Goal: Task Accomplishment & Management: Manage account settings

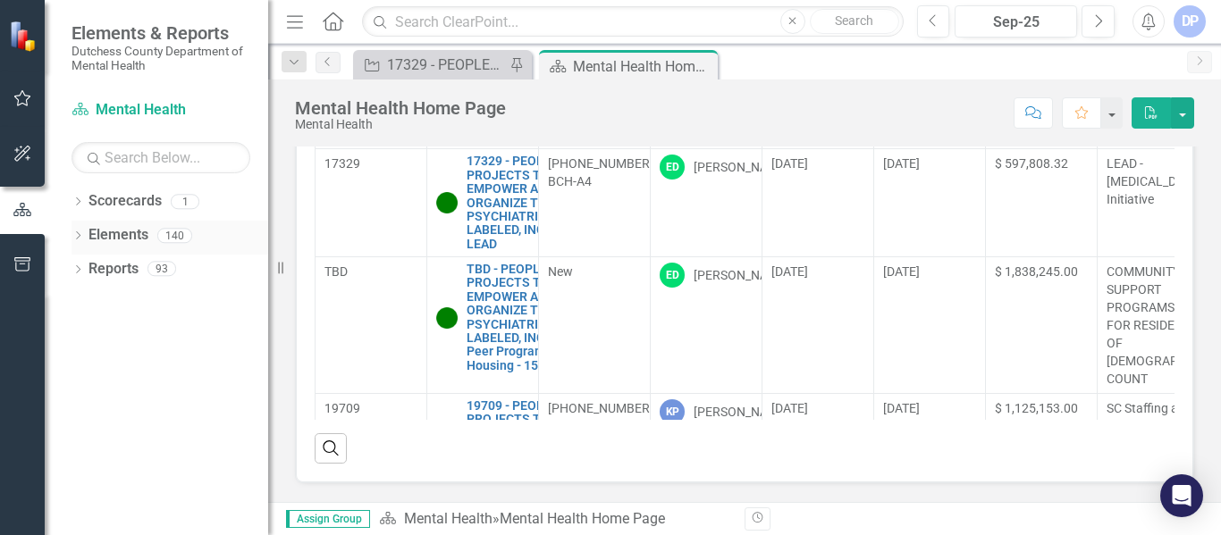
click at [116, 239] on link "Elements" at bounding box center [119, 235] width 60 height 21
click at [77, 227] on div "Dropdown Elements 140" at bounding box center [170, 238] width 197 height 34
click at [72, 233] on icon "Dropdown" at bounding box center [78, 237] width 13 height 10
click at [89, 338] on icon "Dropdown" at bounding box center [86, 338] width 13 height 10
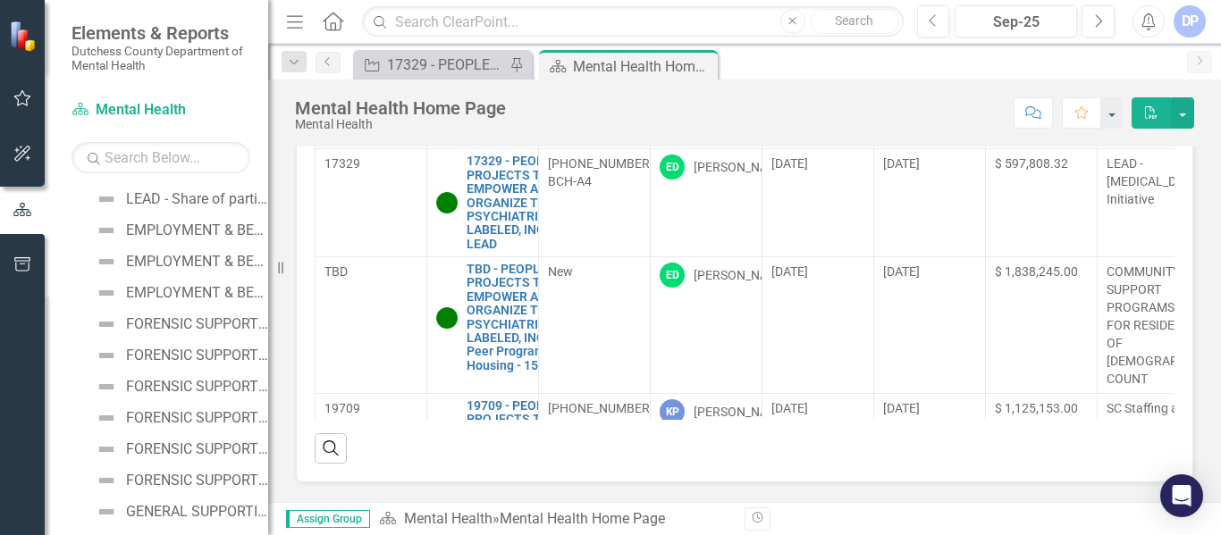
scroll to position [894, 0]
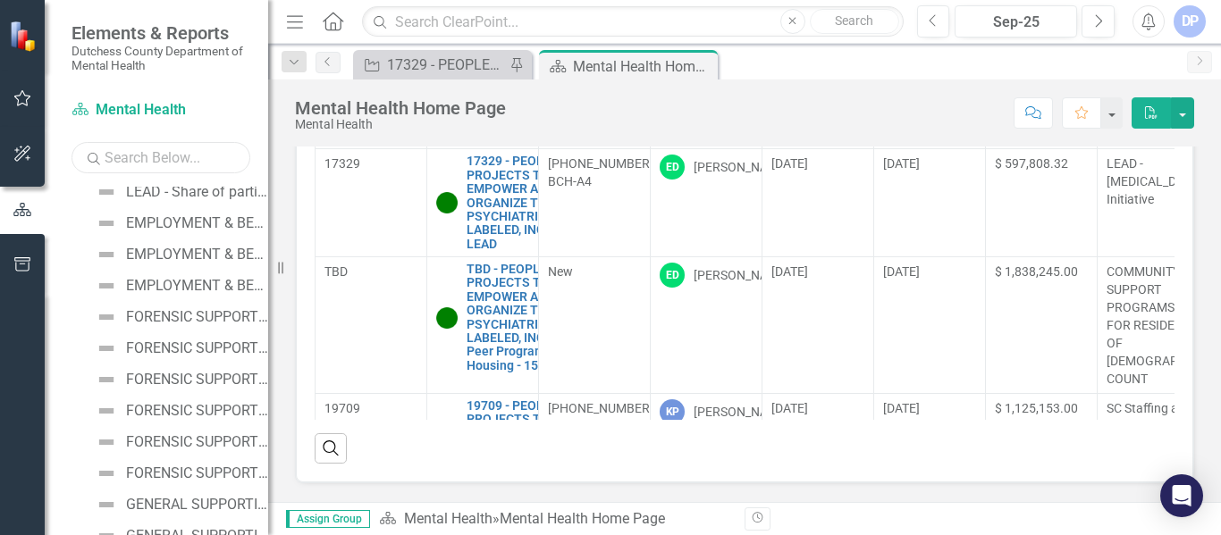
click at [130, 160] on input "text" at bounding box center [161, 157] width 179 height 31
type input "peer advocacy"
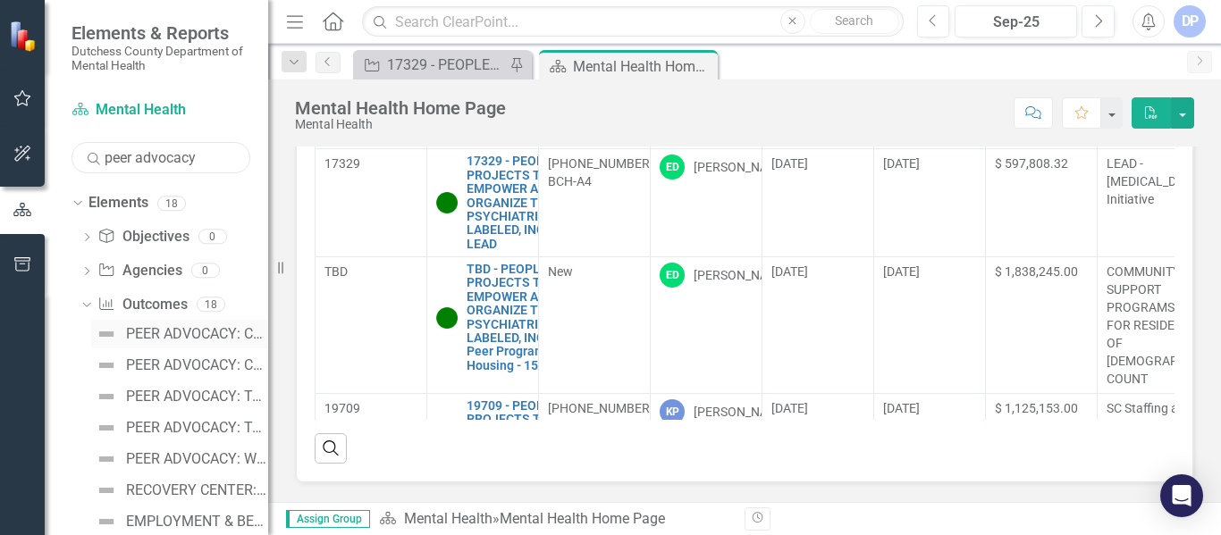
scroll to position [0, 0]
click at [164, 370] on div "PEER ADVOCACY: Caseload per Peer Advocate" at bounding box center [197, 366] width 142 height 16
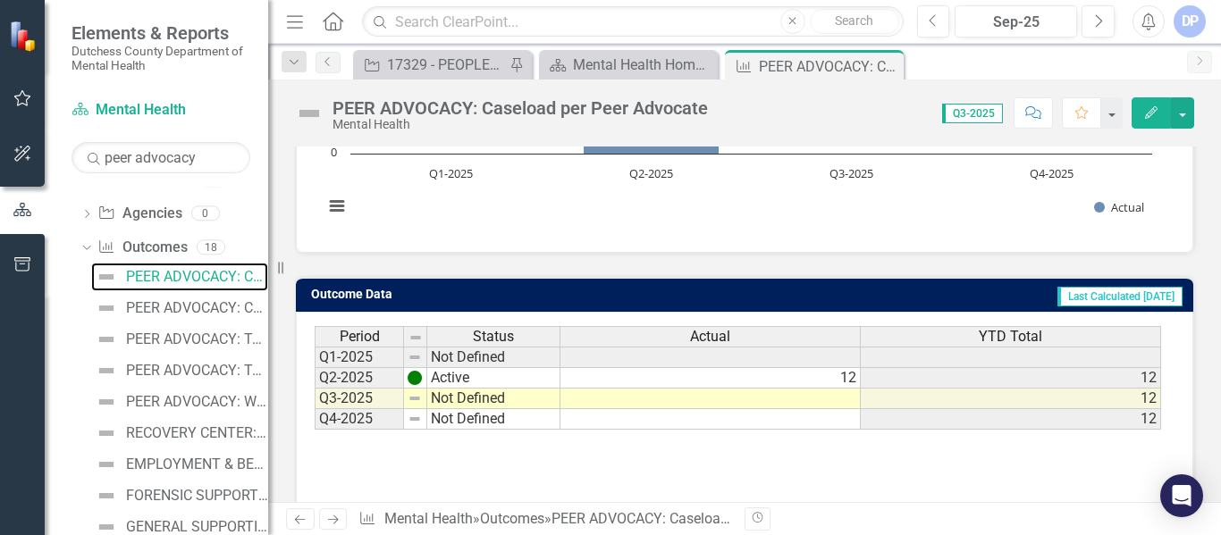
scroll to position [420, 0]
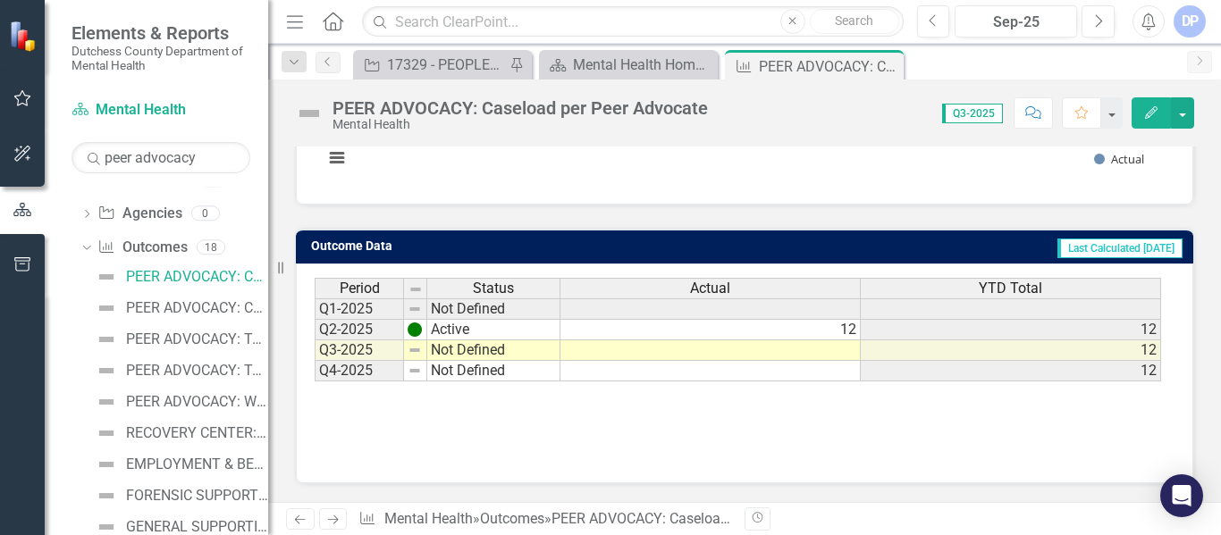
click at [835, 331] on td "12" at bounding box center [711, 330] width 300 height 21
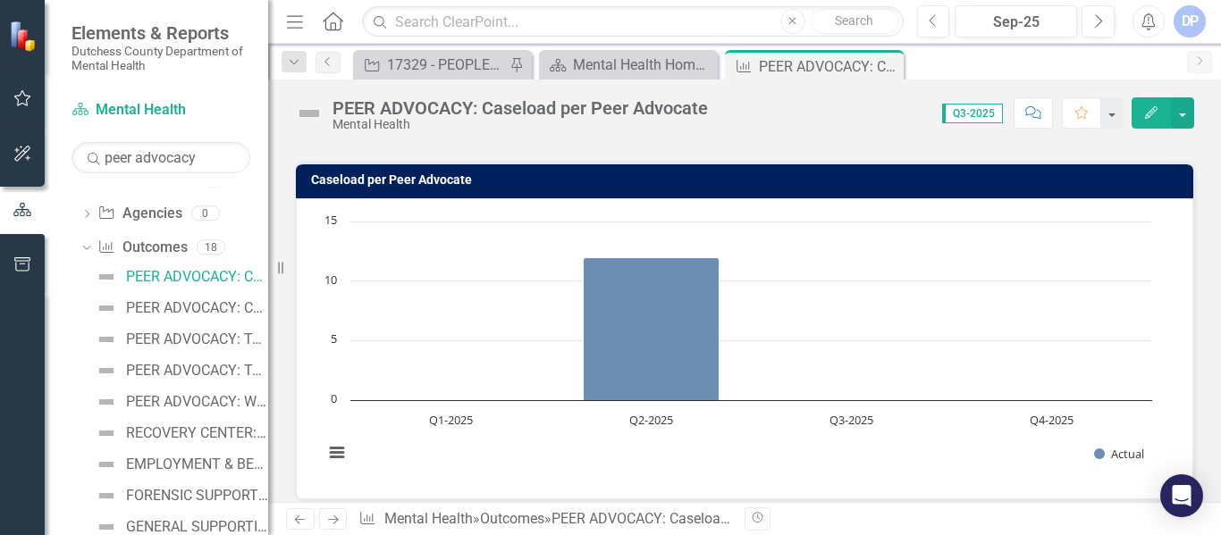
scroll to position [63, 0]
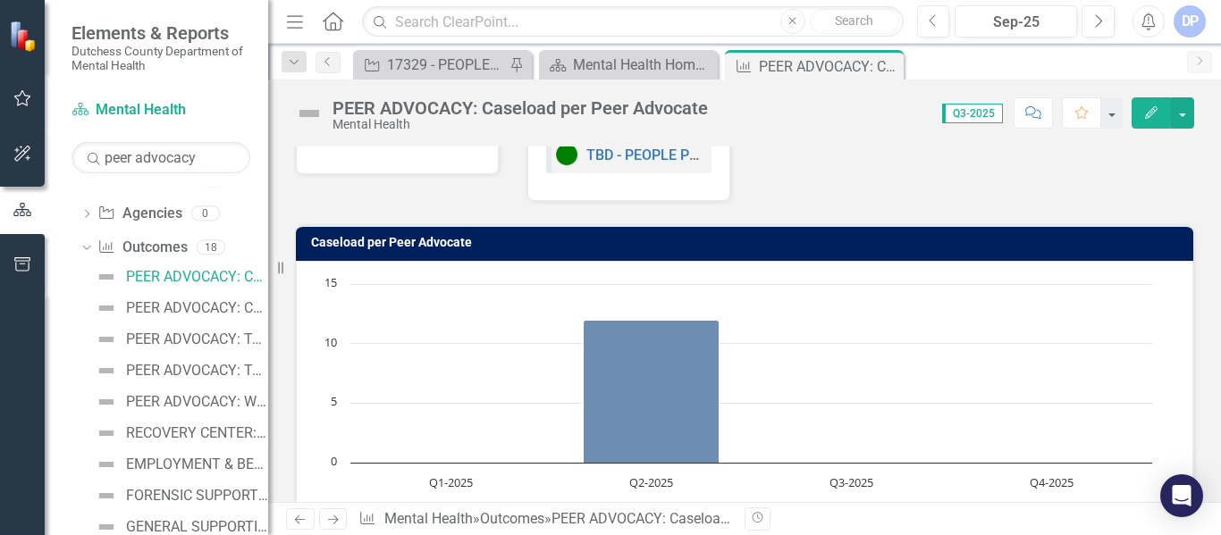
click at [847, 435] on rect "Interactive chart" at bounding box center [738, 409] width 847 height 268
click at [856, 479] on text "Q3-2025" at bounding box center [852, 483] width 44 height 16
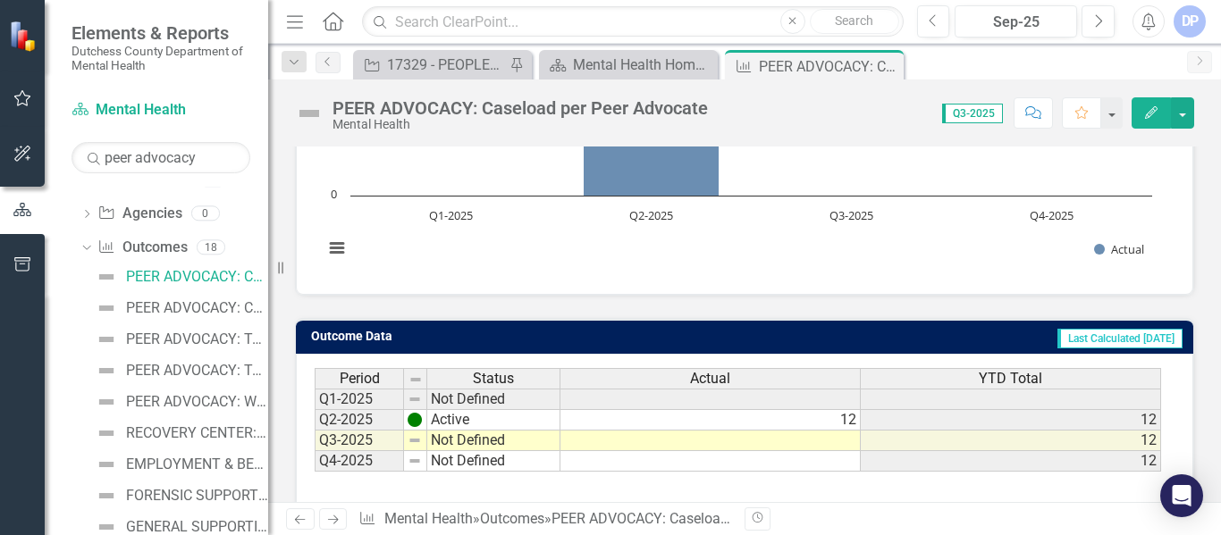
scroll to position [331, 0]
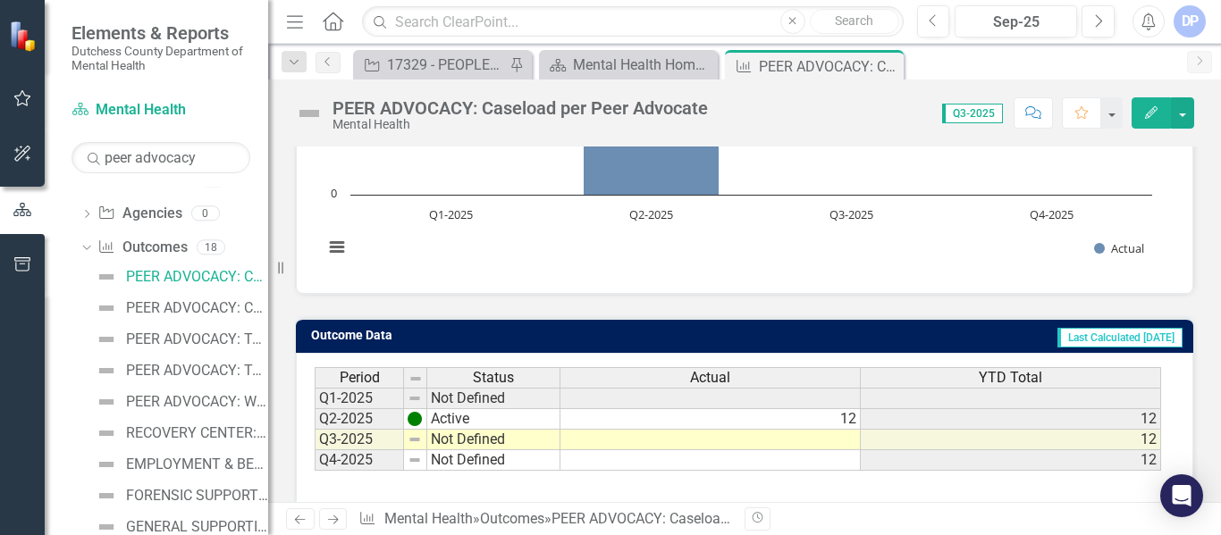
click at [836, 435] on td at bounding box center [711, 440] width 300 height 21
click at [420, 485] on div "Period Status Actual YTD Total Q1-2025 Not Defined Q2-2025 Active 12 12 Q3-2025…" at bounding box center [745, 456] width 860 height 179
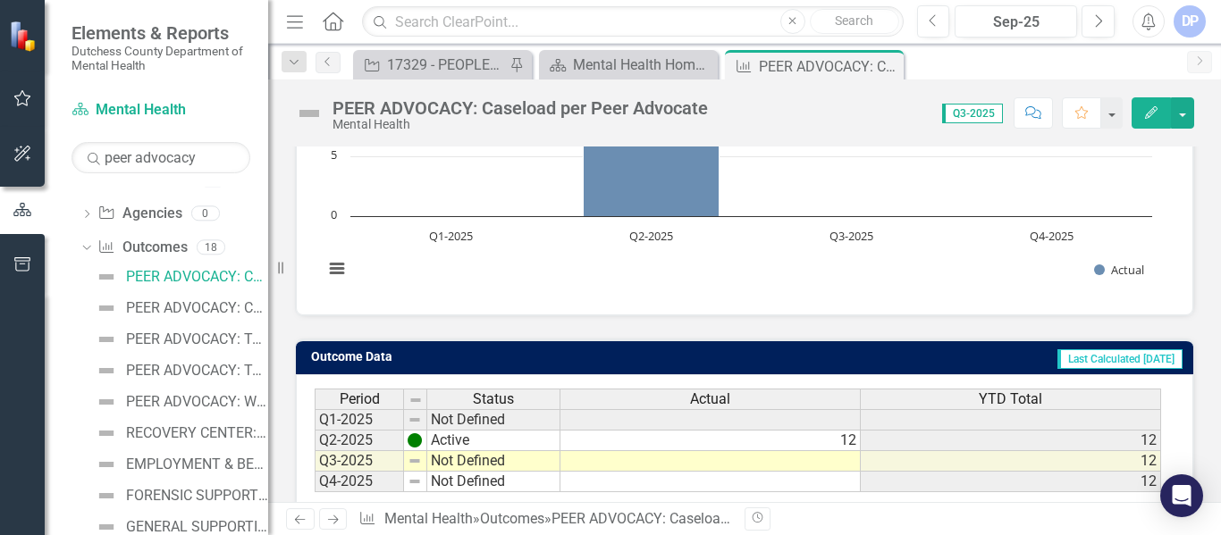
scroll to position [420, 0]
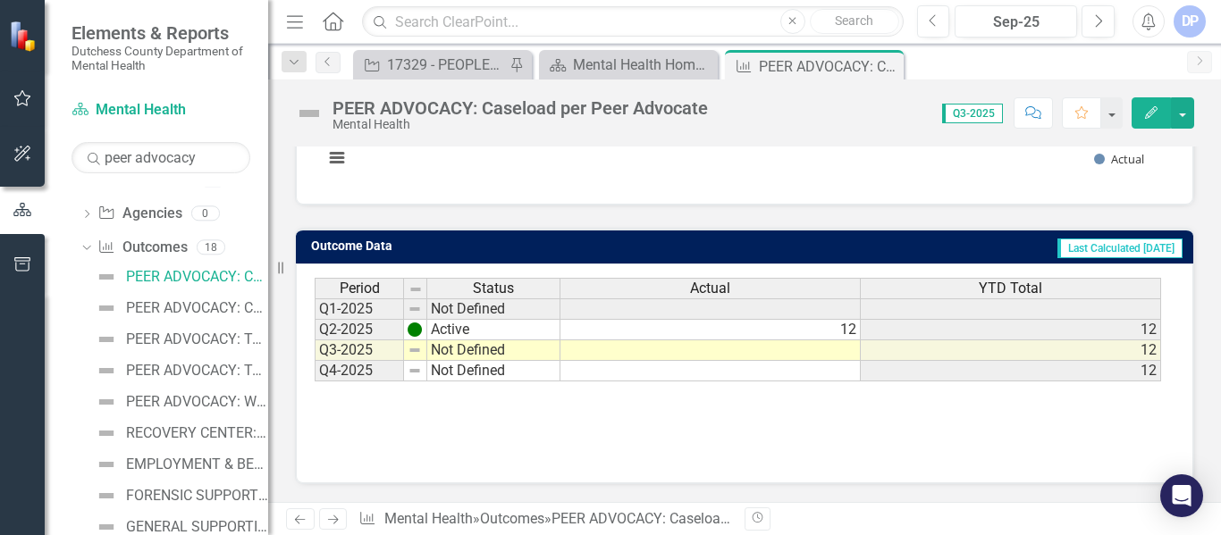
click at [831, 352] on td at bounding box center [711, 351] width 300 height 21
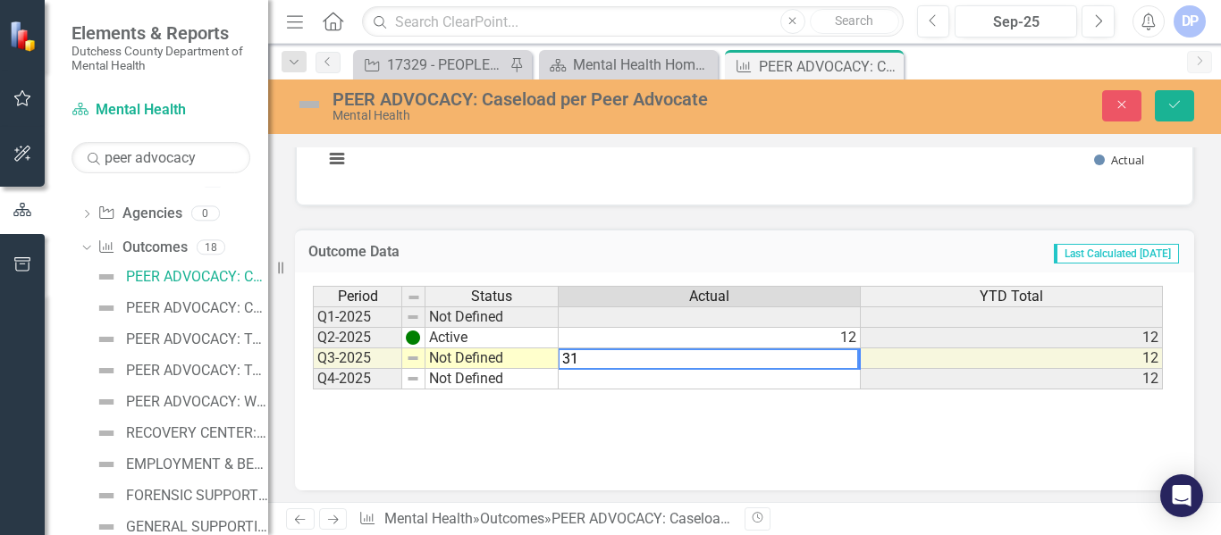
type textarea "31"
click at [898, 355] on td "12" at bounding box center [1012, 359] width 302 height 21
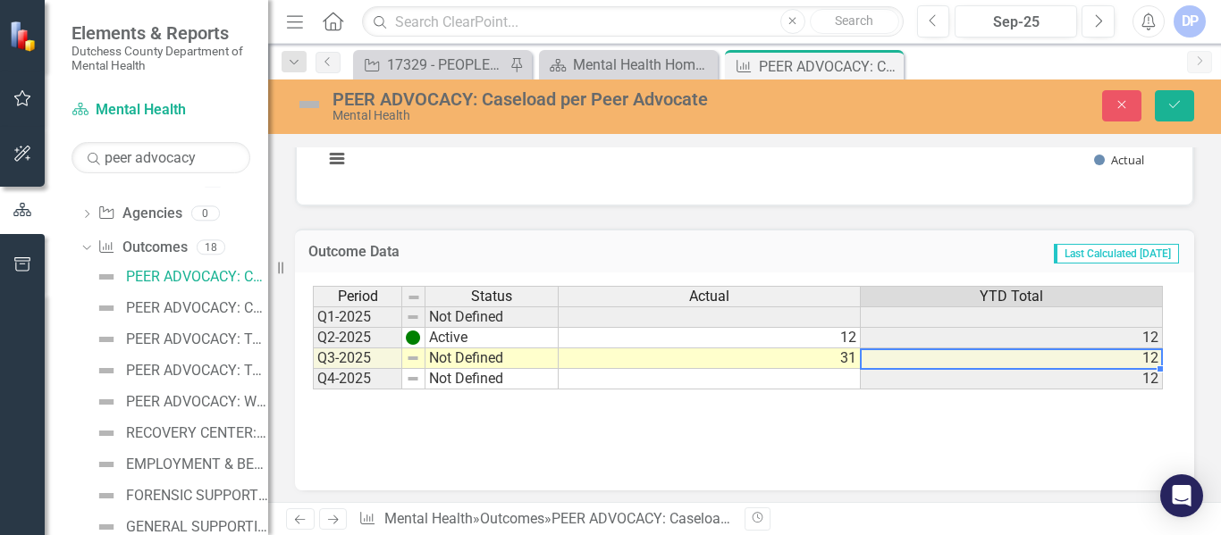
click at [1003, 356] on td "12" at bounding box center [1012, 359] width 302 height 21
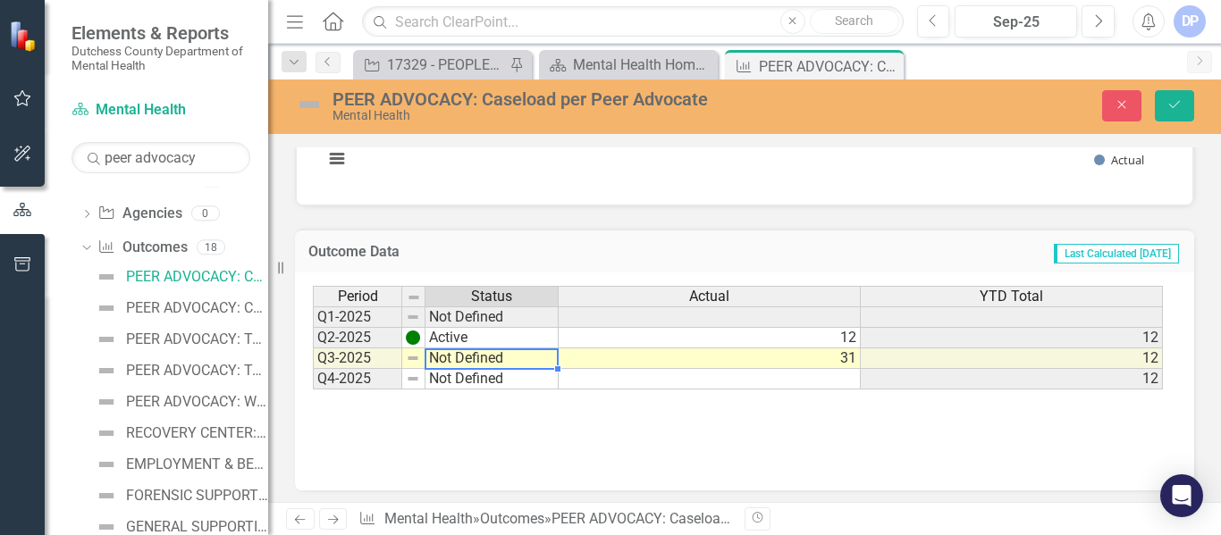
click at [505, 361] on td "Not Defined" at bounding box center [492, 359] width 133 height 21
type textarea "a"
type textarea "Active"
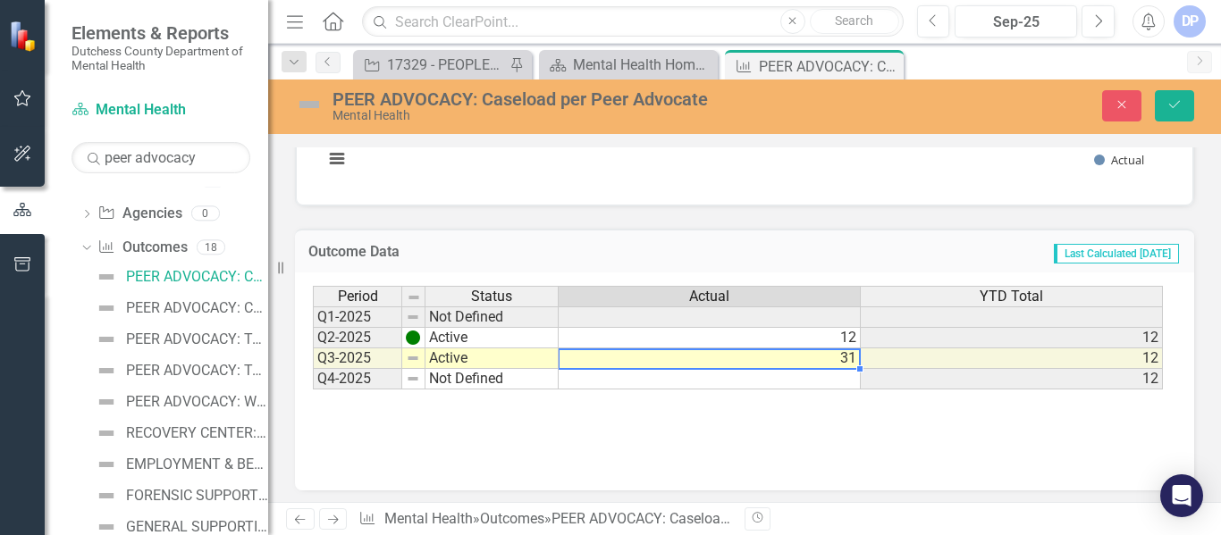
click at [647, 356] on td "31" at bounding box center [710, 359] width 302 height 21
drag, startPoint x: 1181, startPoint y: 107, endPoint x: 1173, endPoint y: 114, distance: 10.2
click at [1181, 107] on icon "Save" at bounding box center [1175, 104] width 16 height 13
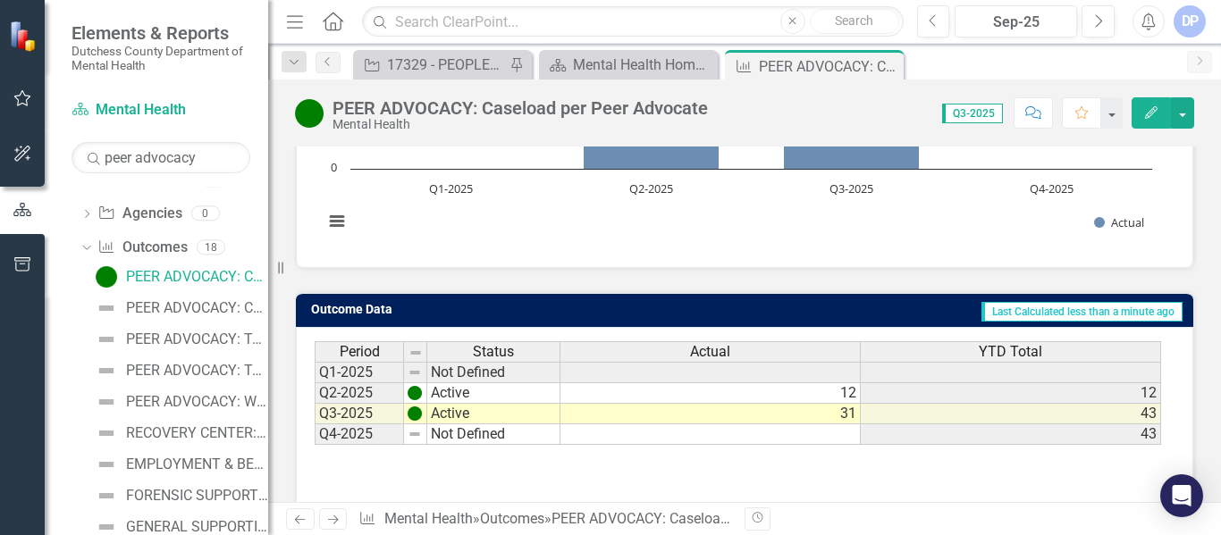
scroll to position [358, 0]
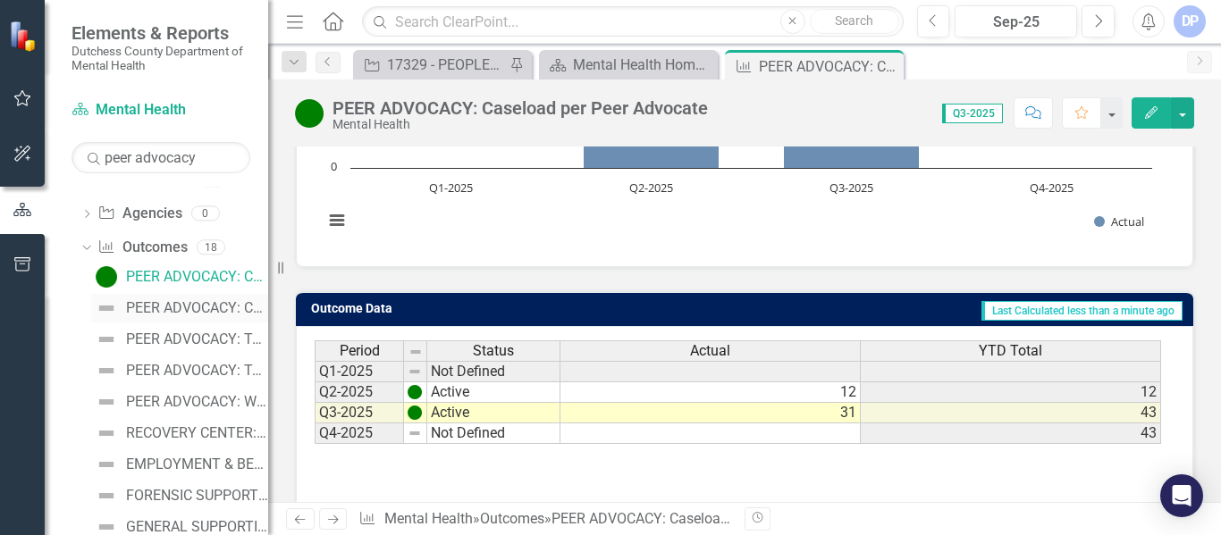
click at [155, 309] on div "PEER ADVOCACY: Current staff vacancy rate (listed as %)" at bounding box center [197, 308] width 142 height 16
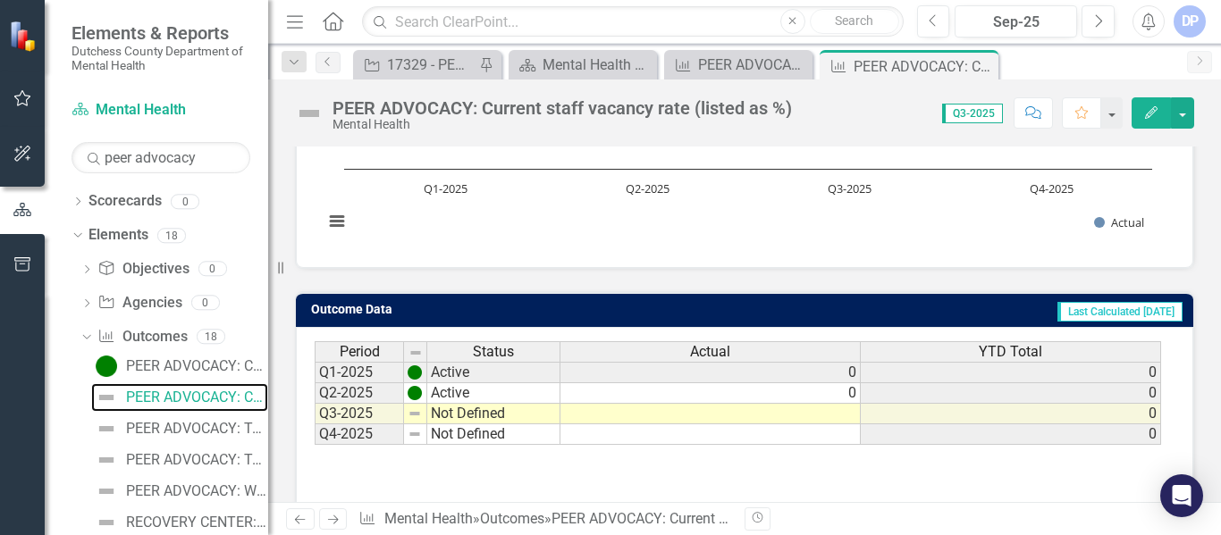
scroll to position [358, 0]
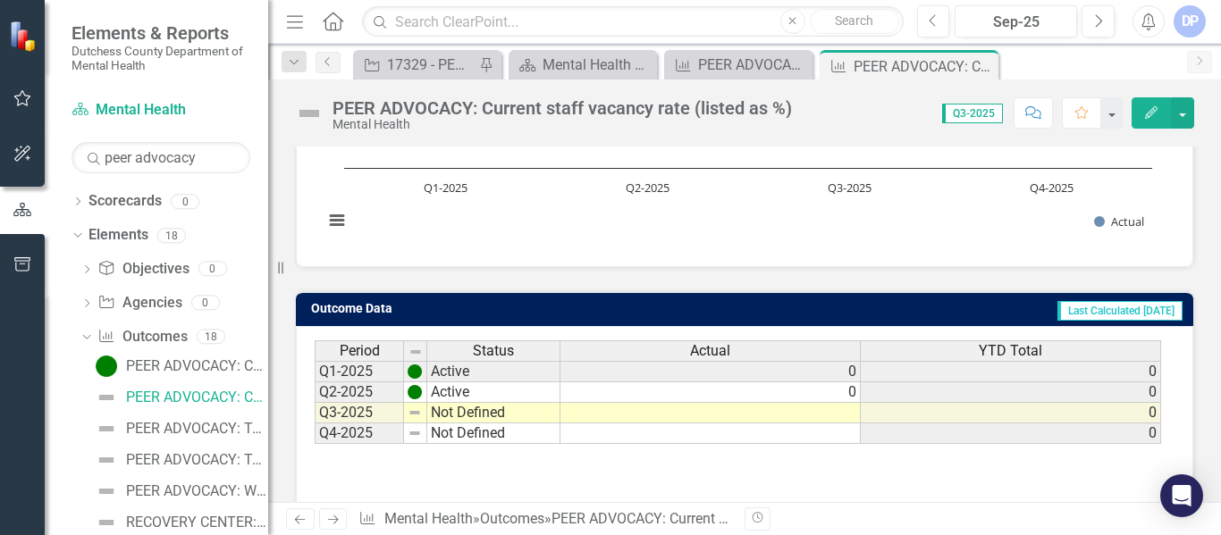
click at [483, 417] on td "Not Defined" at bounding box center [493, 413] width 133 height 21
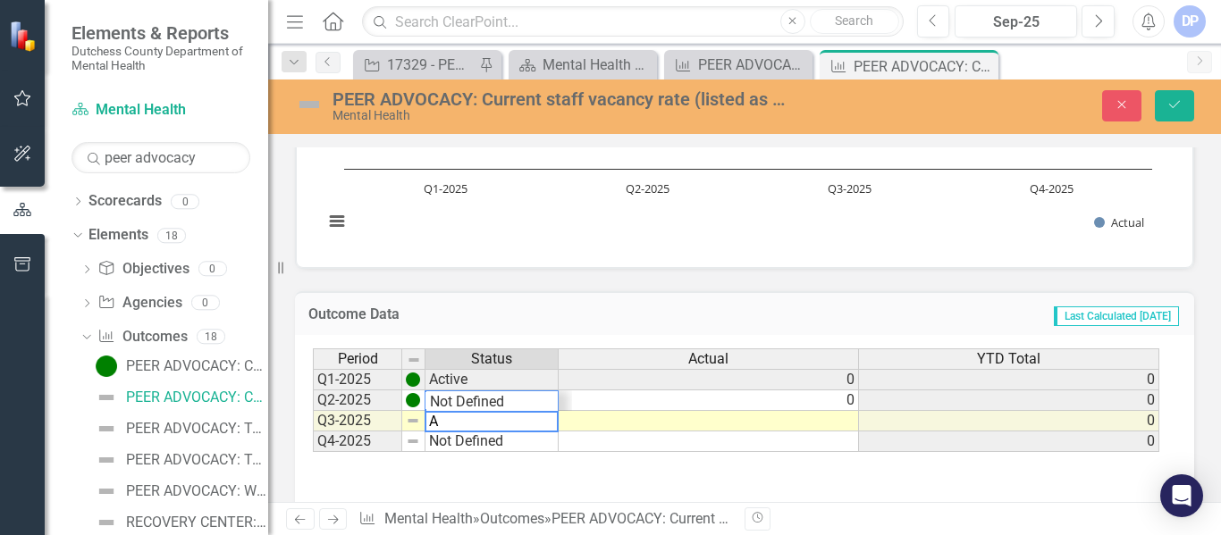
scroll to position [21, 0]
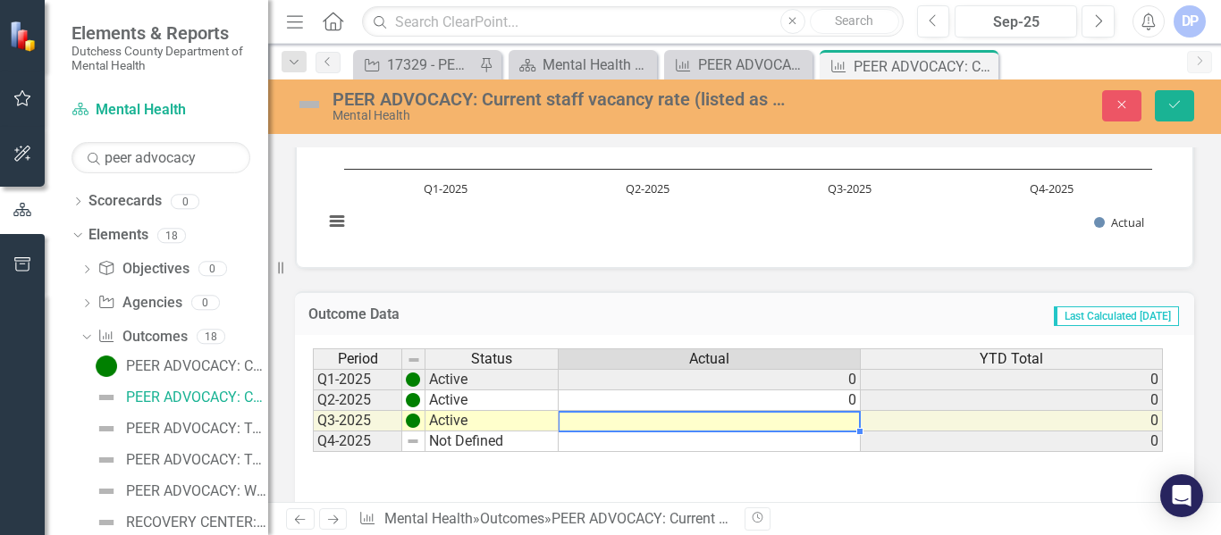
type textarea "Active"
type textarea "1"
click at [940, 421] on td "0" at bounding box center [1012, 421] width 302 height 21
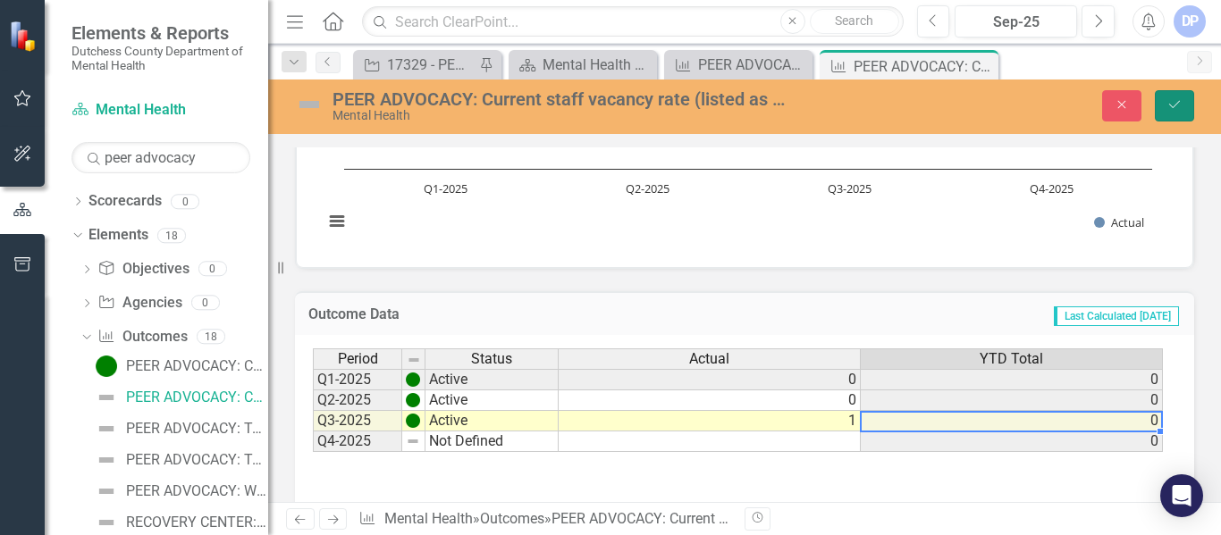
drag, startPoint x: 1181, startPoint y: 100, endPoint x: 832, endPoint y: 532, distance: 555.0
click at [1180, 100] on icon "Save" at bounding box center [1175, 104] width 16 height 13
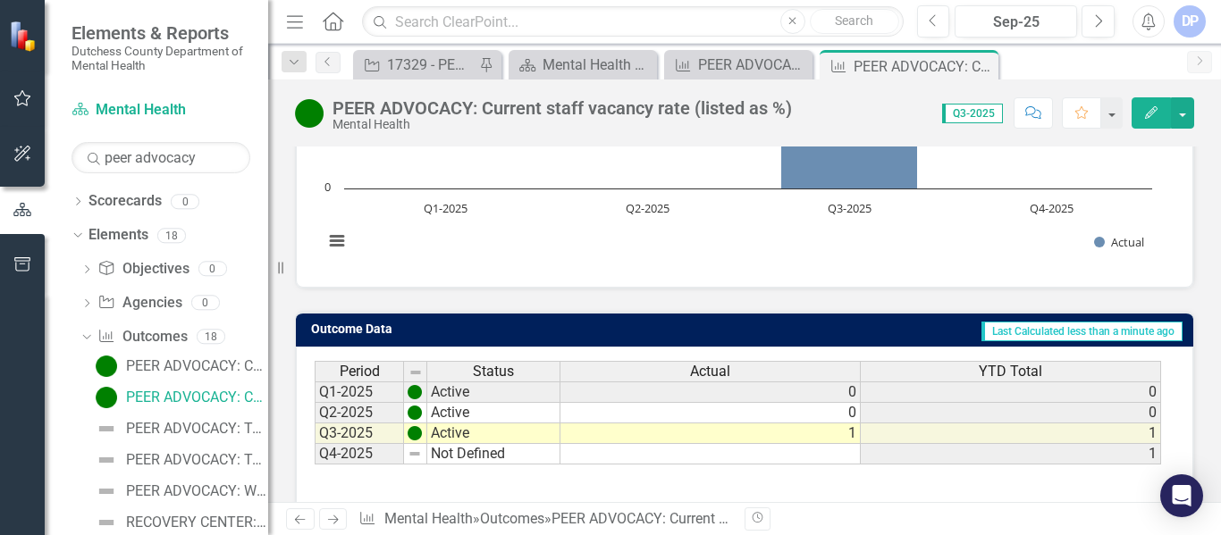
scroll to position [358, 0]
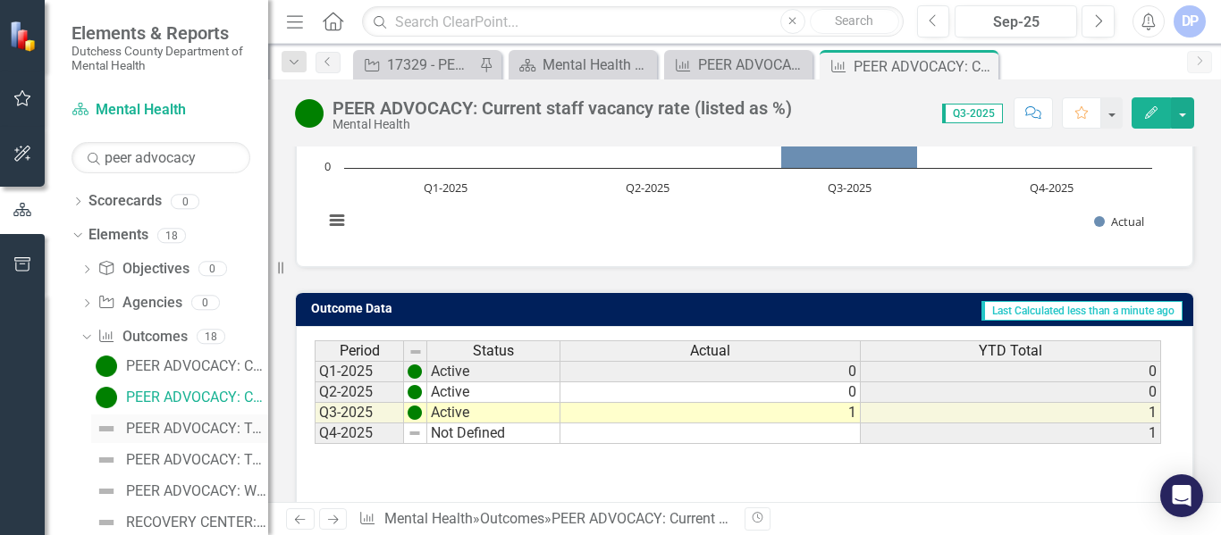
drag, startPoint x: 189, startPoint y: 425, endPoint x: 198, endPoint y: 424, distance: 9.0
click at [189, 425] on div "PEER ADVOCACY: Total number of Peer Advocates" at bounding box center [197, 429] width 142 height 16
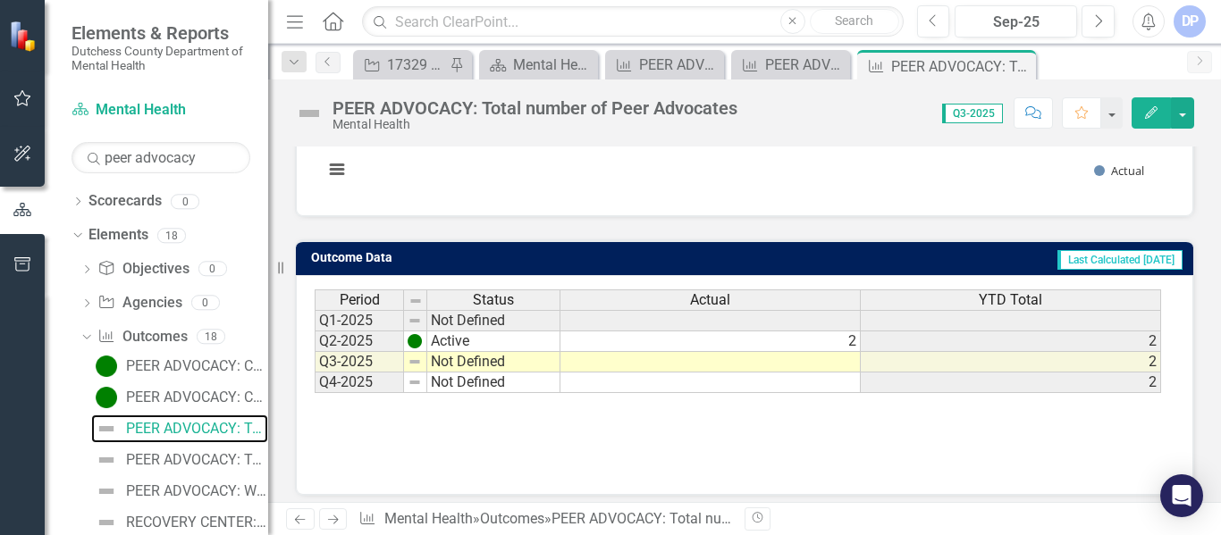
scroll to position [420, 0]
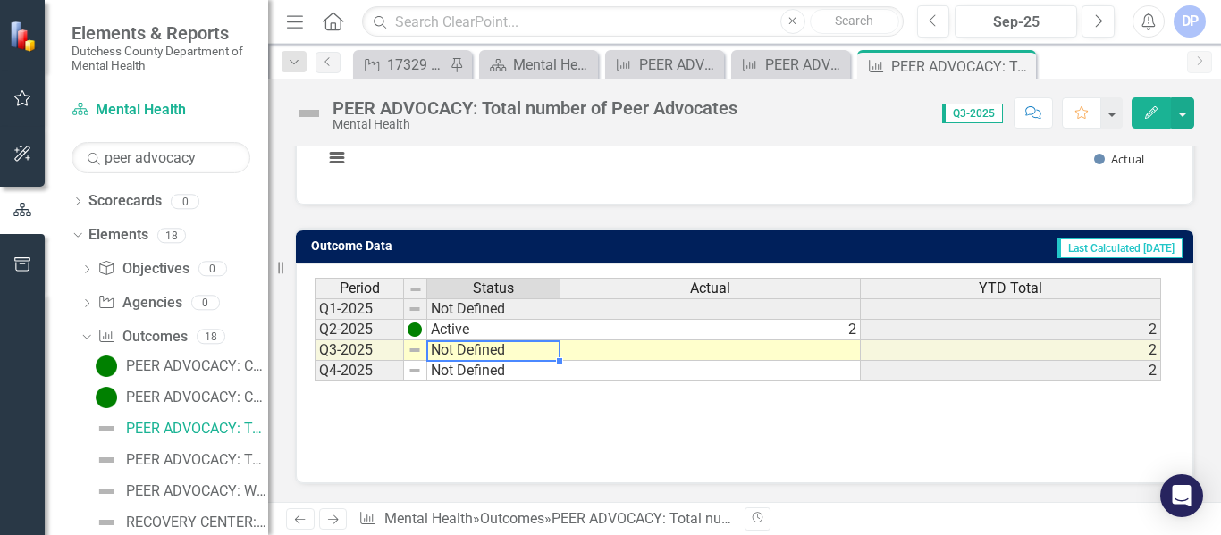
click at [490, 350] on td "Not Defined" at bounding box center [493, 351] width 133 height 21
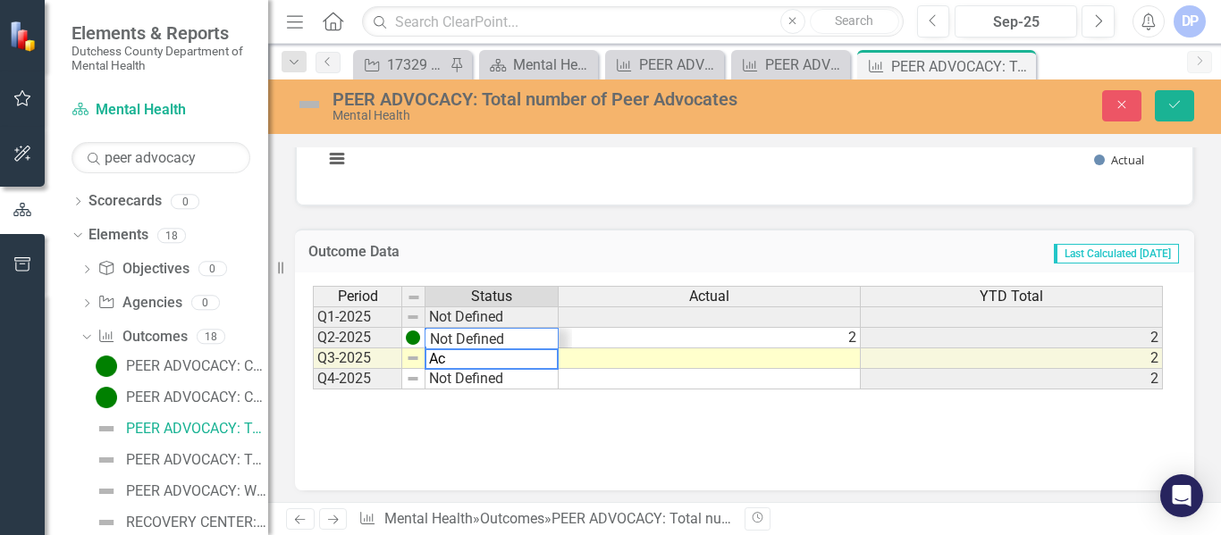
scroll to position [21, 0]
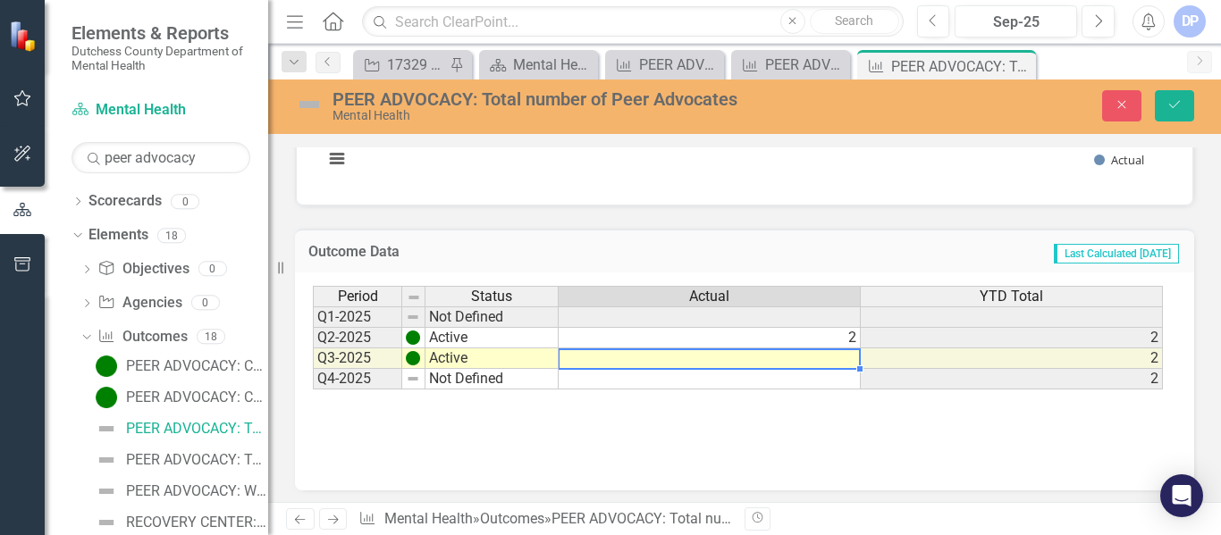
type textarea "Active"
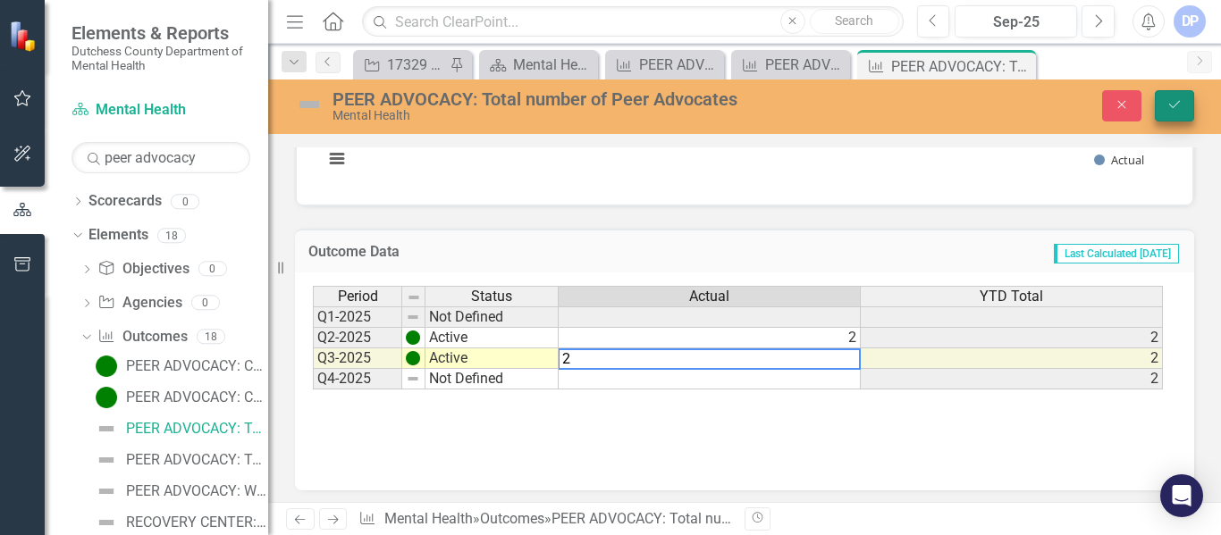
type textarea "2"
click at [1183, 99] on button "Save" at bounding box center [1174, 105] width 39 height 31
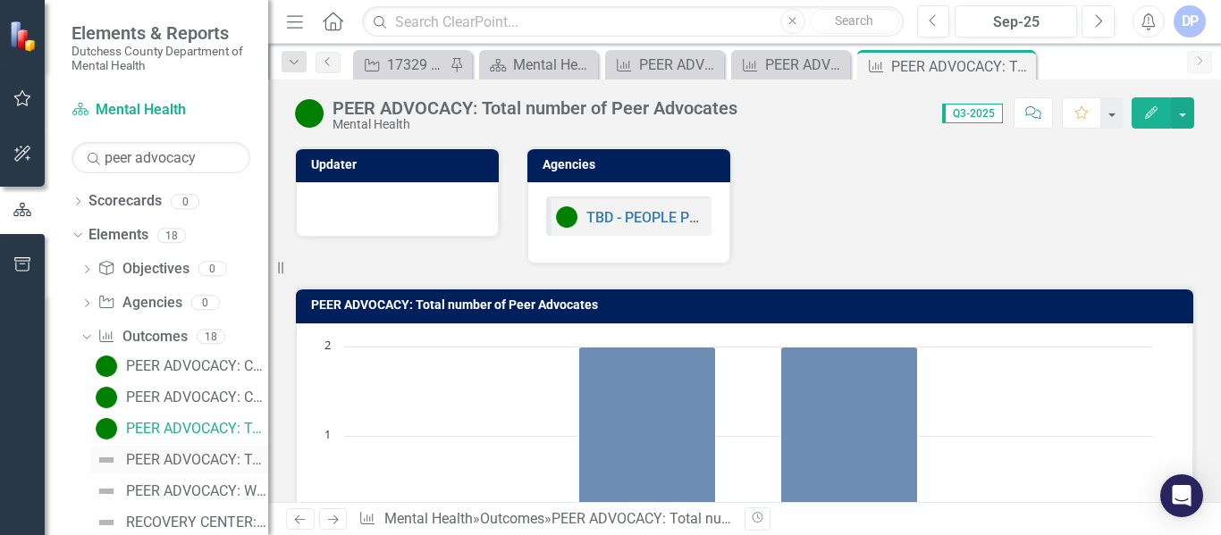
click at [159, 452] on div "PEER ADVOCACY: Total Unduplicated clients in time period" at bounding box center [197, 460] width 142 height 16
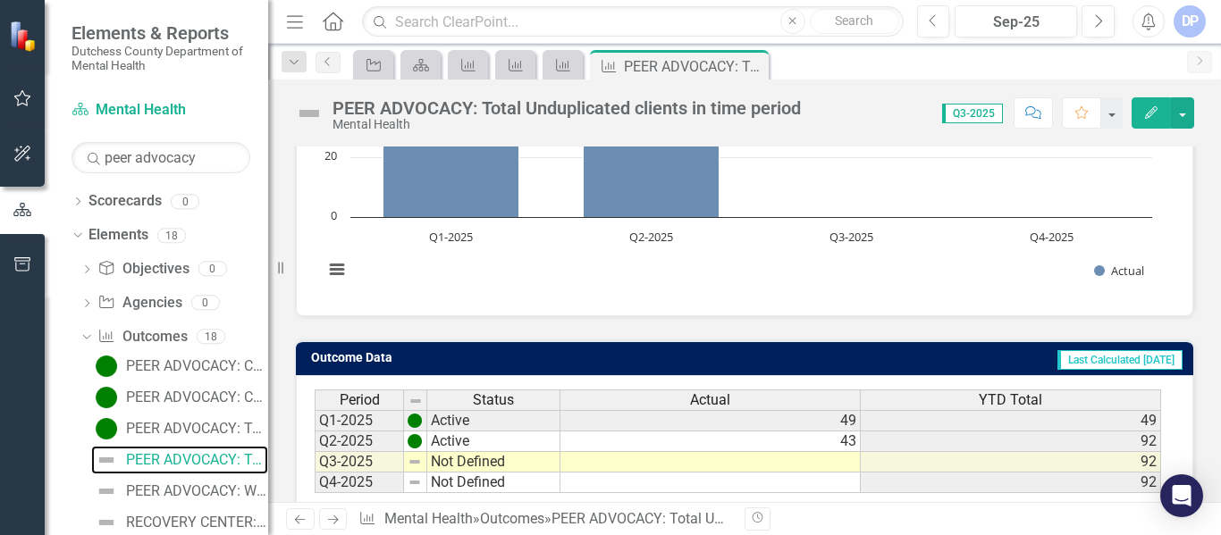
scroll to position [358, 0]
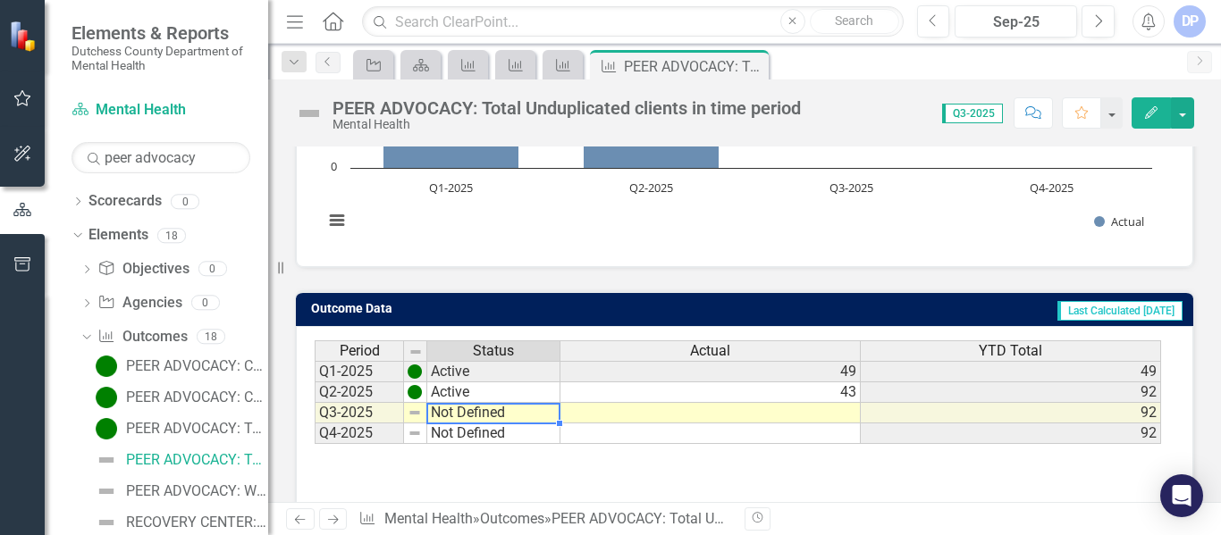
click at [493, 416] on td "Not Defined" at bounding box center [493, 413] width 133 height 21
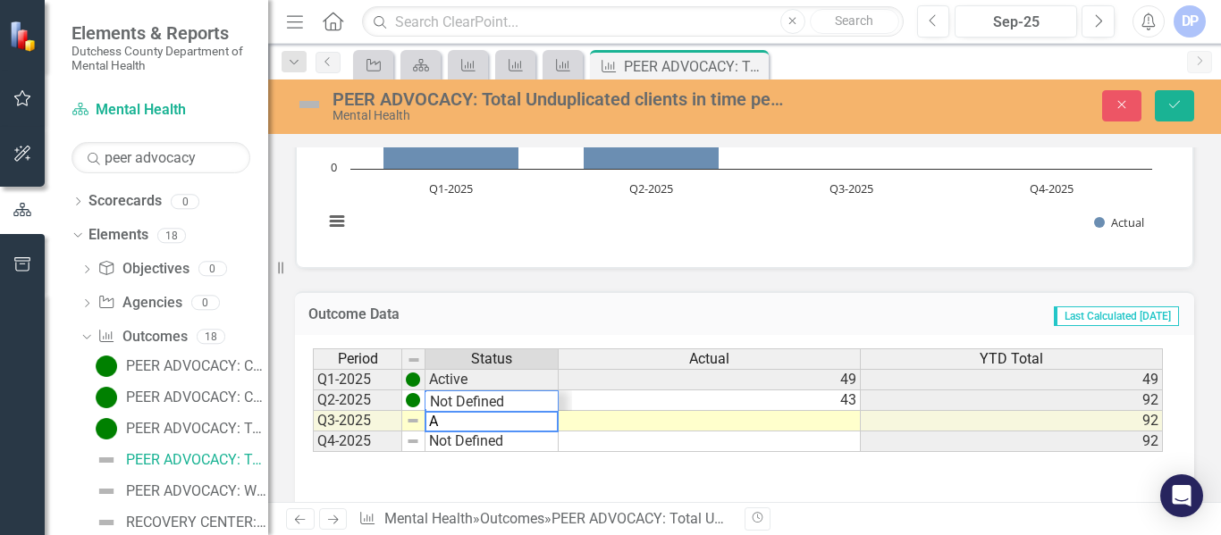
scroll to position [21, 0]
type textarea "Active"
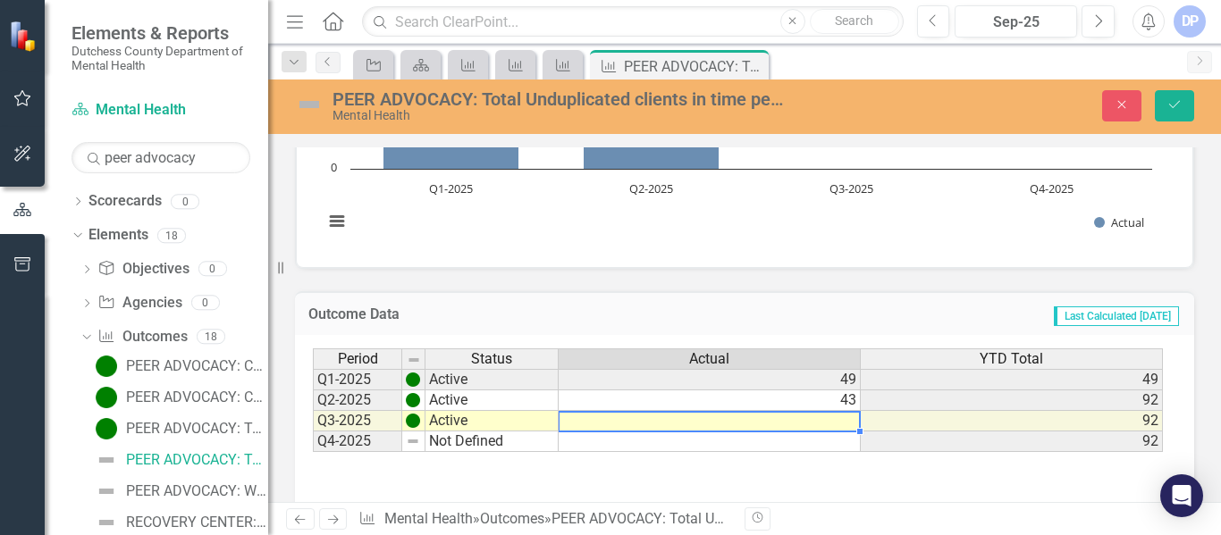
click at [807, 424] on td at bounding box center [710, 421] width 302 height 21
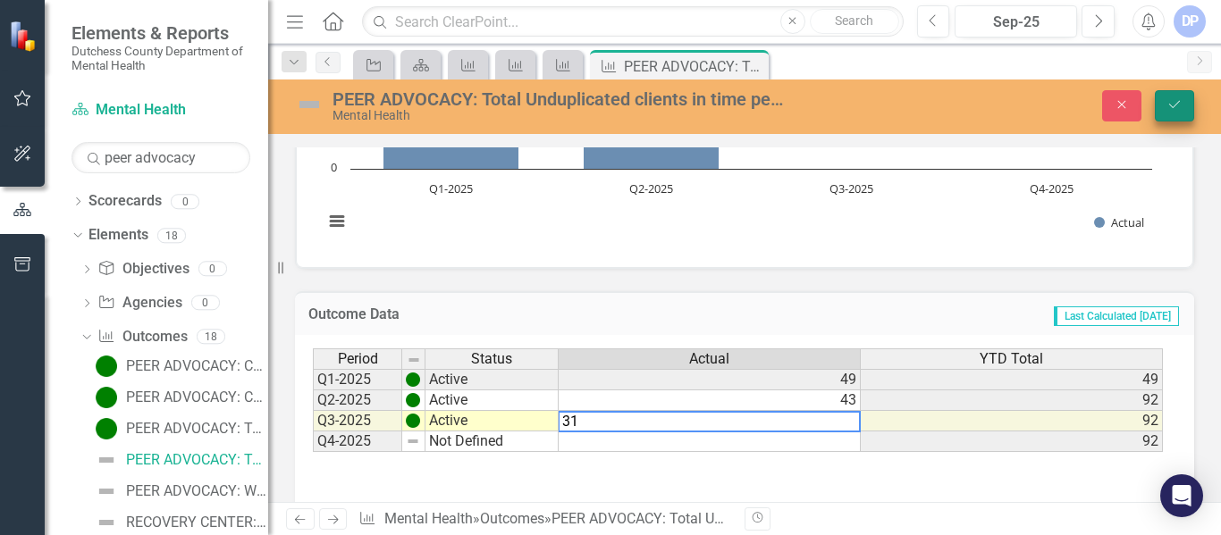
type textarea "31"
click at [1181, 106] on icon "Save" at bounding box center [1175, 104] width 16 height 13
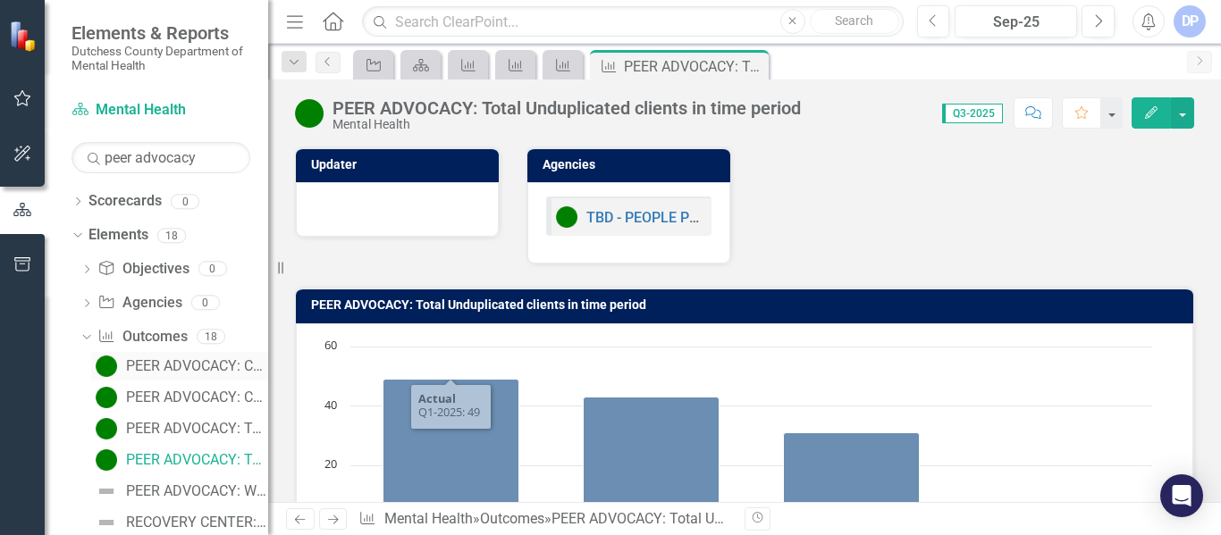
click at [196, 362] on div "PEER ADVOCACY: Caseload per Peer Advocate" at bounding box center [197, 366] width 142 height 16
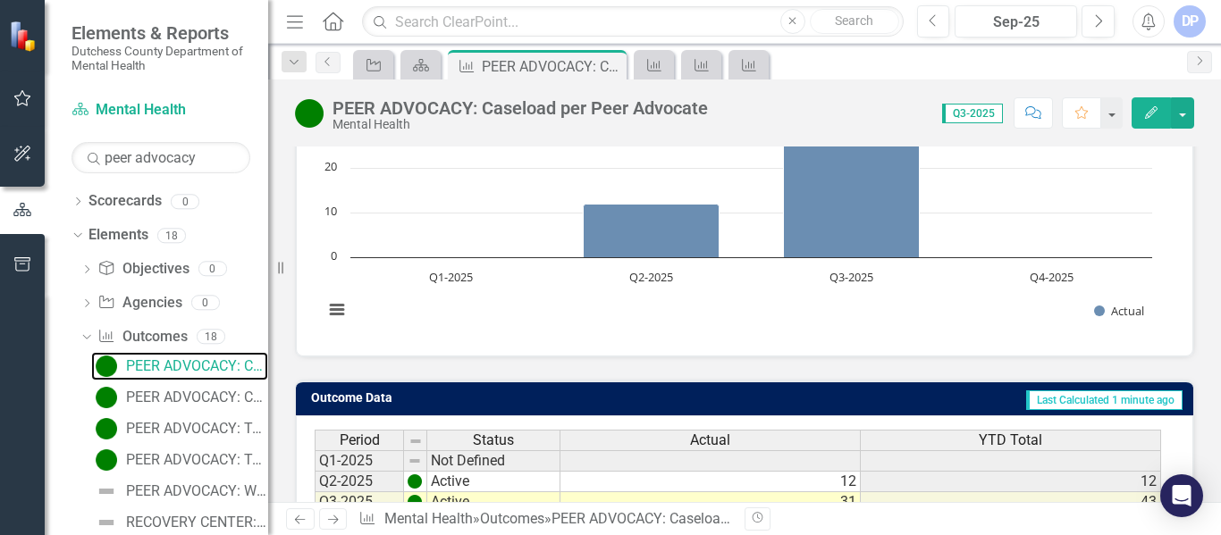
scroll to position [420, 0]
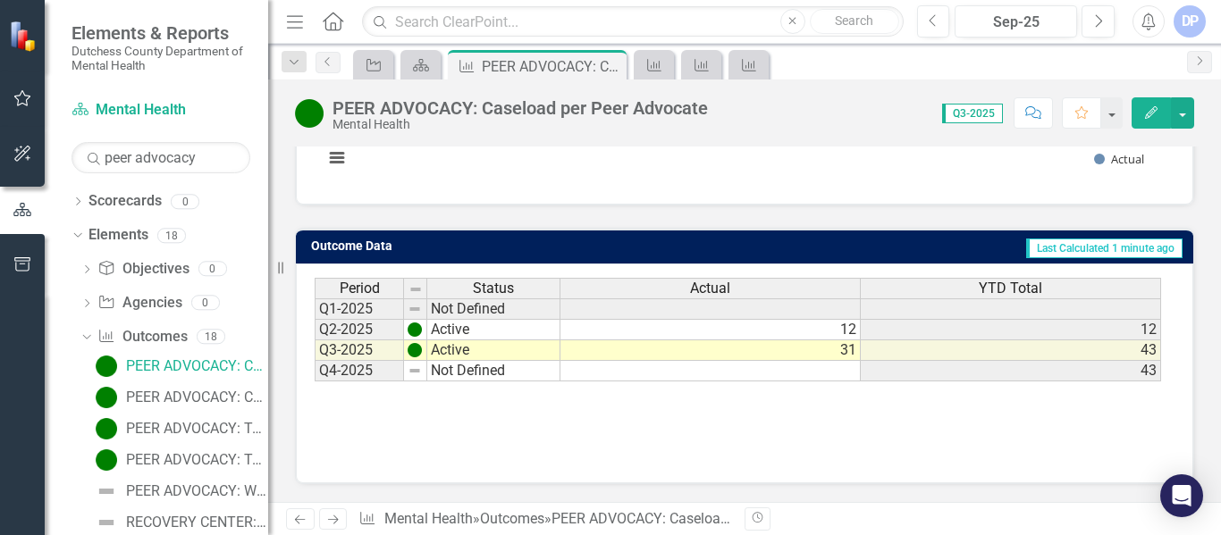
click at [849, 352] on td "31" at bounding box center [711, 351] width 300 height 21
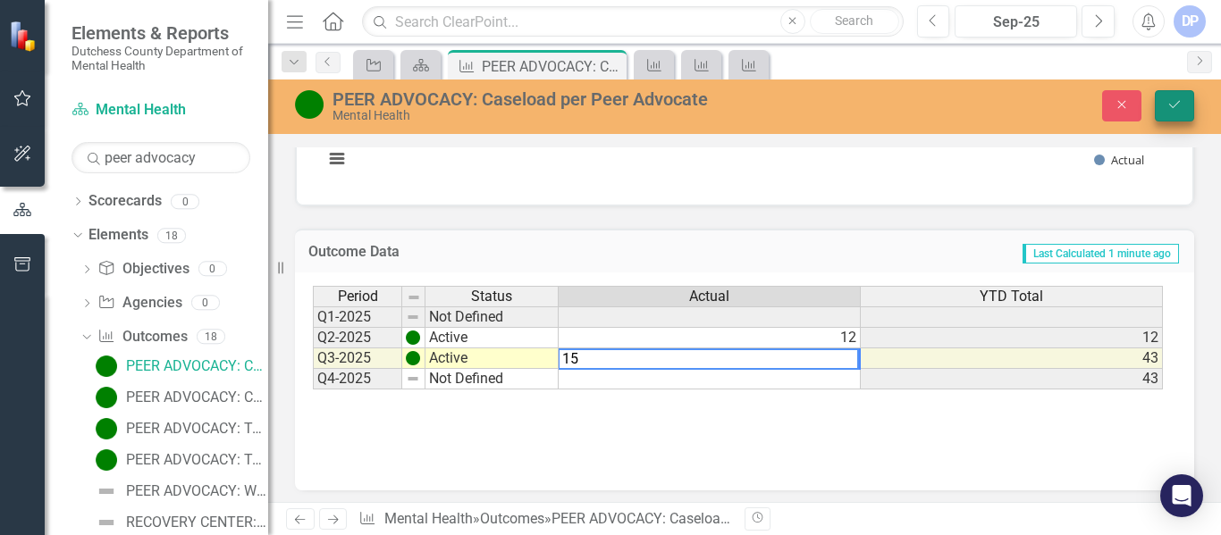
type textarea "15"
click at [1180, 105] on icon "Save" at bounding box center [1175, 104] width 16 height 13
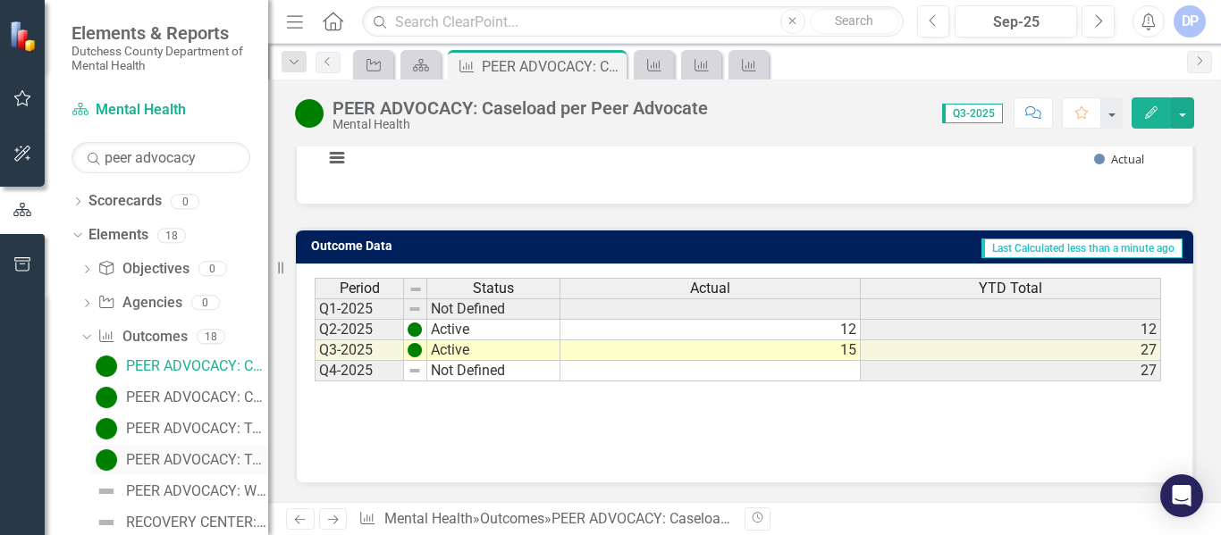
click at [182, 461] on div "PEER ADVOCACY: Total Unduplicated clients in time period" at bounding box center [197, 460] width 142 height 16
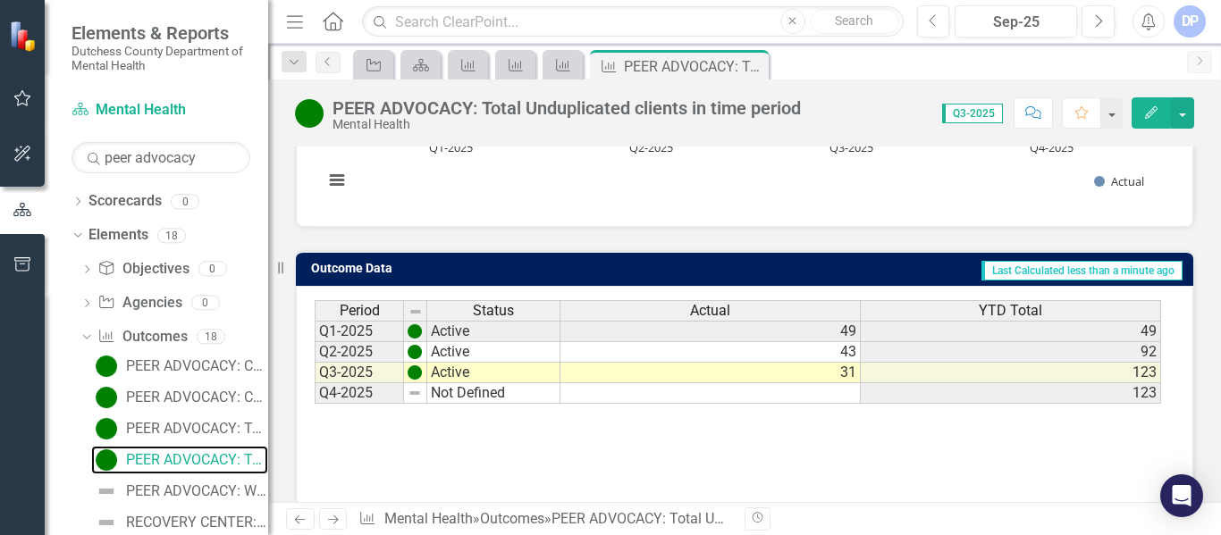
scroll to position [420, 0]
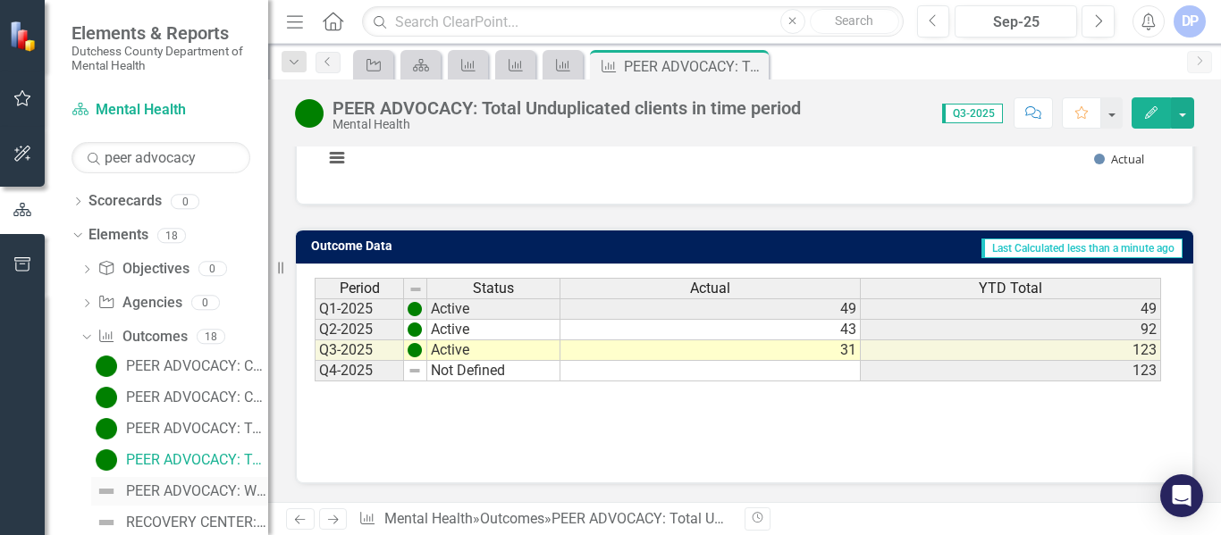
click at [170, 485] on div "PEER ADVOCACY: Wait time from initial call to peer contact" at bounding box center [197, 492] width 142 height 16
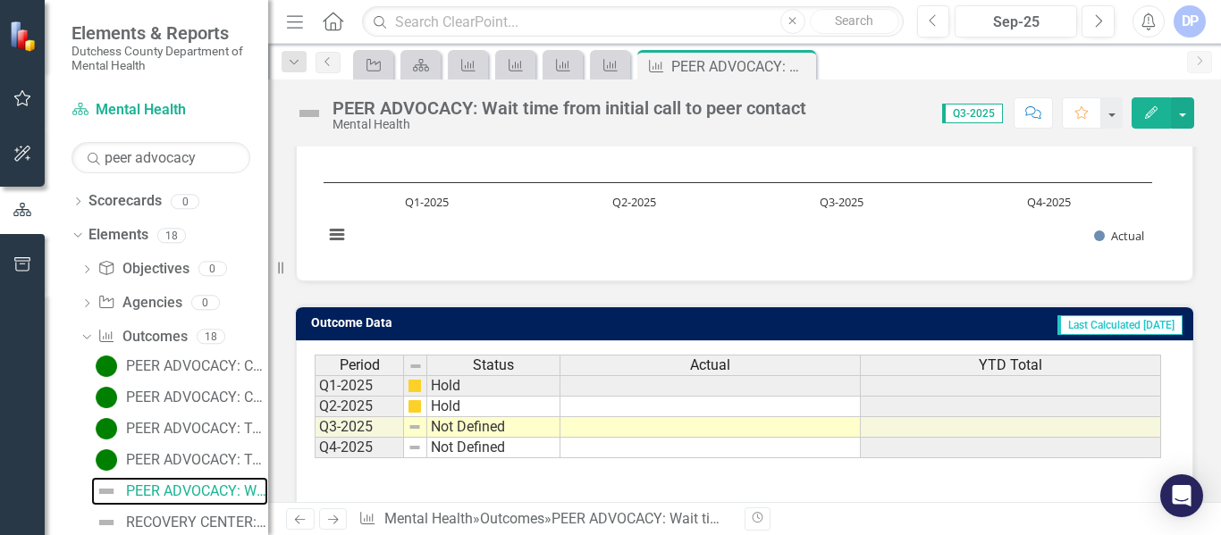
scroll to position [420, 0]
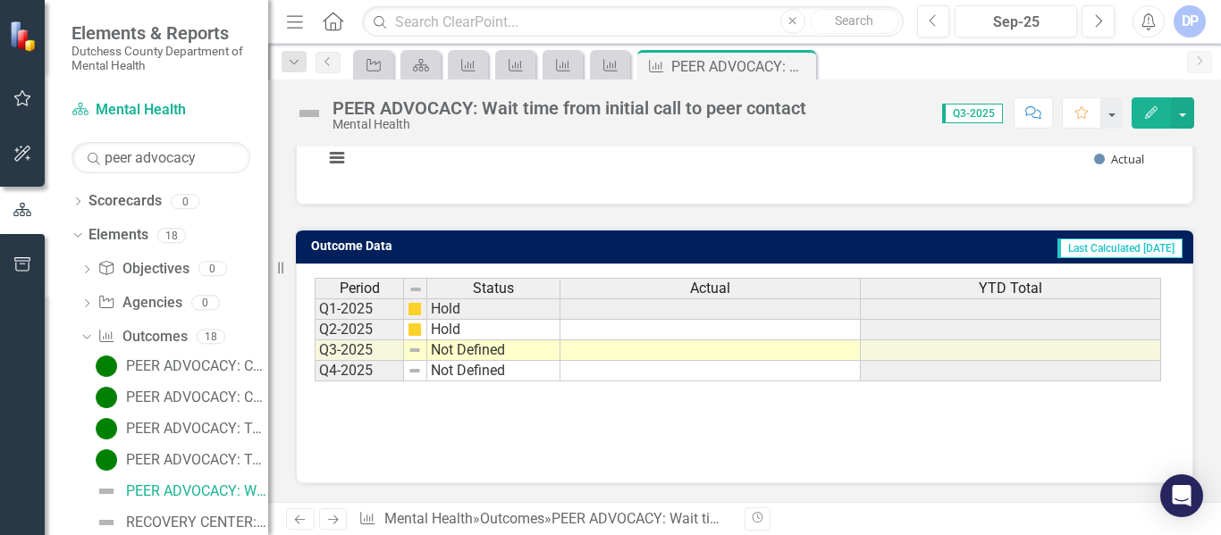
click at [518, 356] on td "Not Defined" at bounding box center [493, 351] width 133 height 21
type textarea "A"
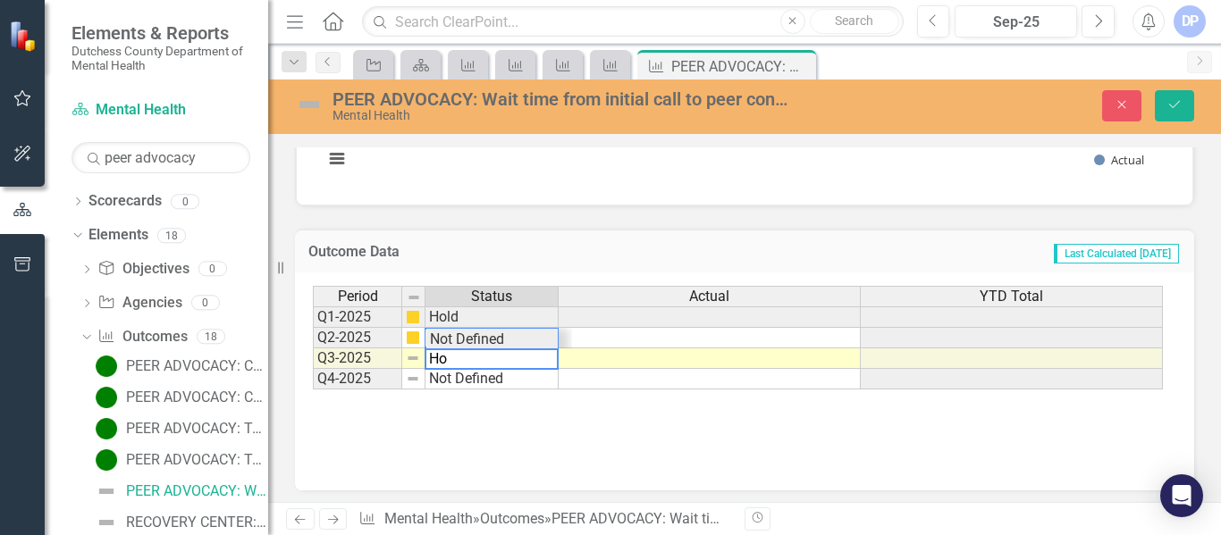
scroll to position [42, 0]
type textarea "Hold"
click at [1171, 101] on icon "Save" at bounding box center [1175, 104] width 16 height 13
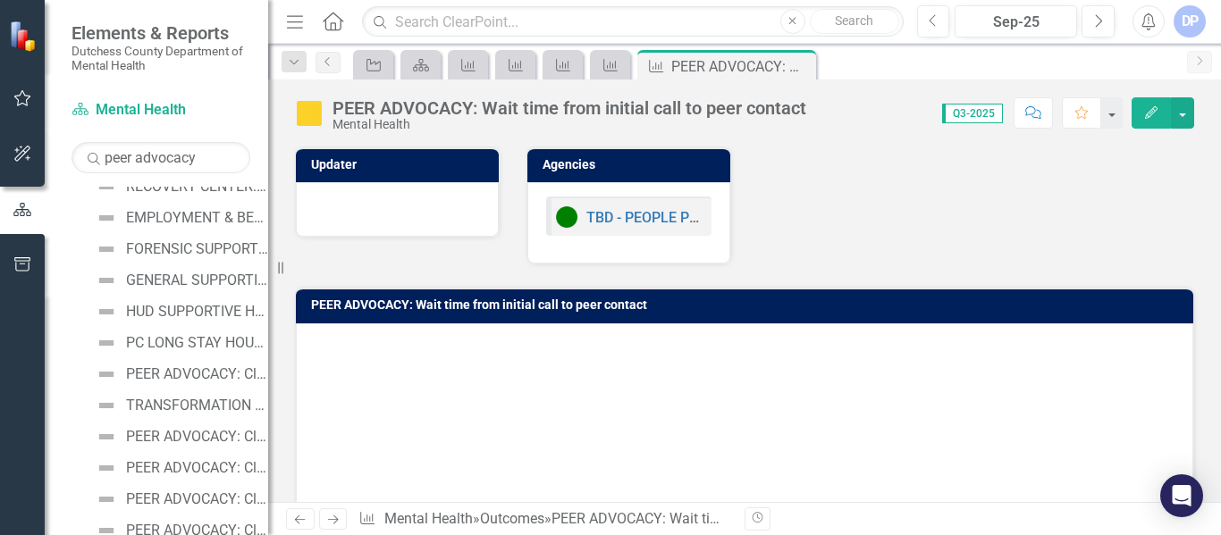
scroll to position [358, 0]
